Goal: Information Seeking & Learning: Learn about a topic

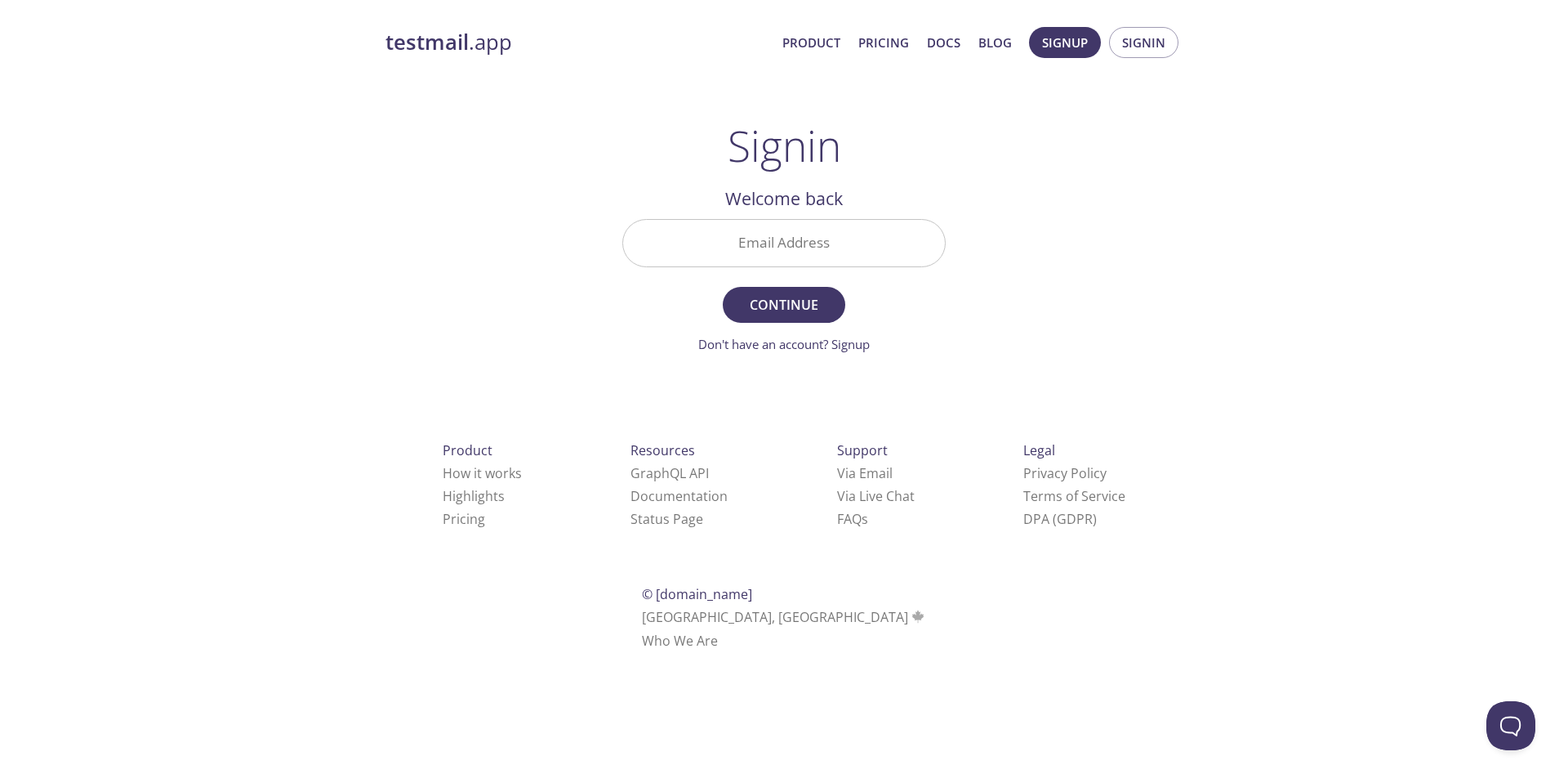
click at [472, 42] on link "testmail .app" at bounding box center [577, 42] width 384 height 28
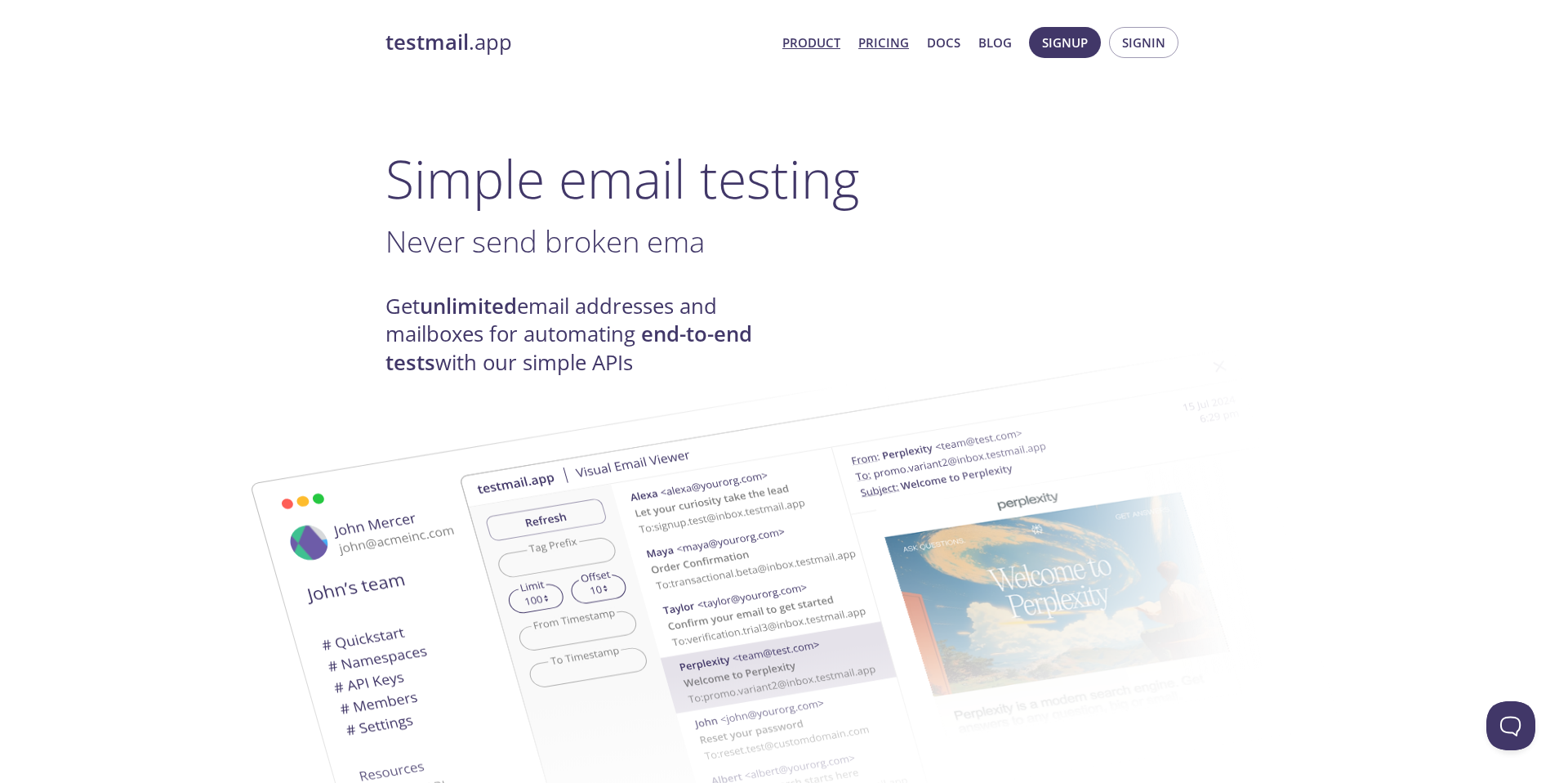
click at [903, 47] on link "Pricing" at bounding box center [884, 42] width 51 height 21
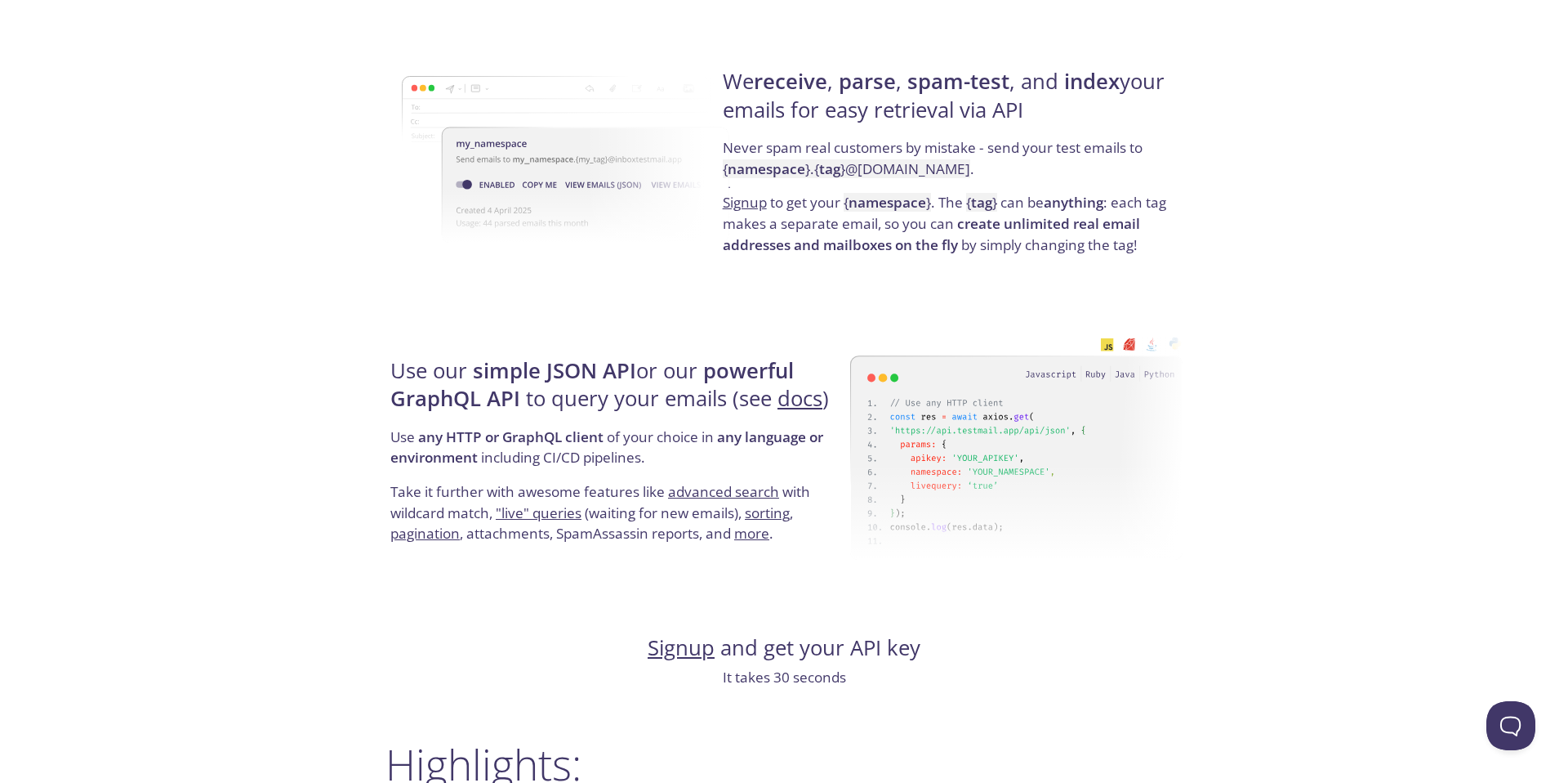
scroll to position [1332, 0]
